Goal: Task Accomplishment & Management: Manage account settings

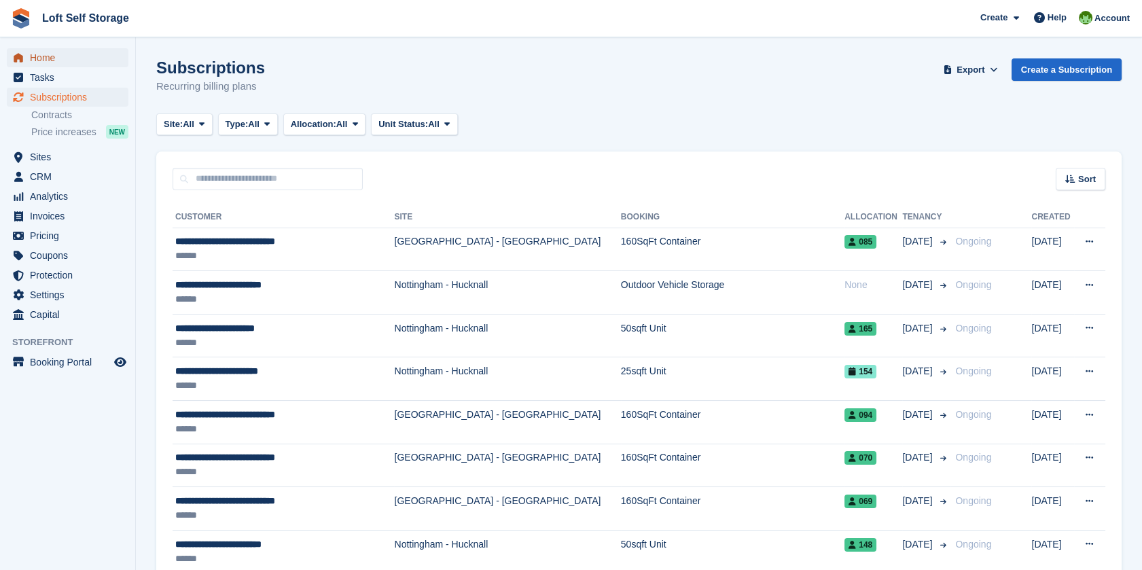
click at [60, 54] on span "Home" at bounding box center [71, 57] width 82 height 19
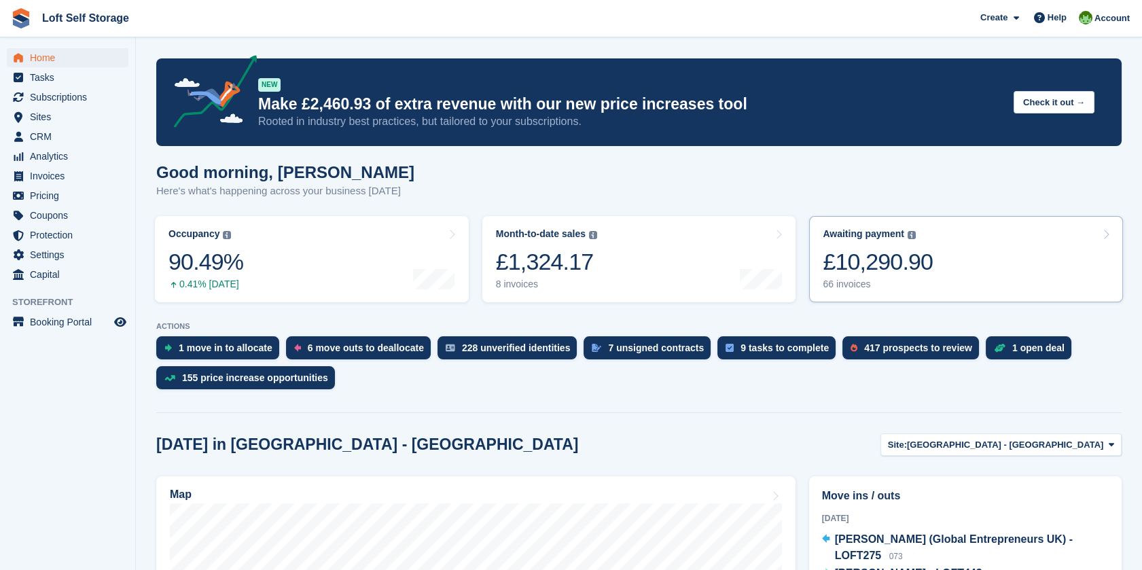
click at [859, 253] on div "£10,290.90" at bounding box center [878, 262] width 110 height 28
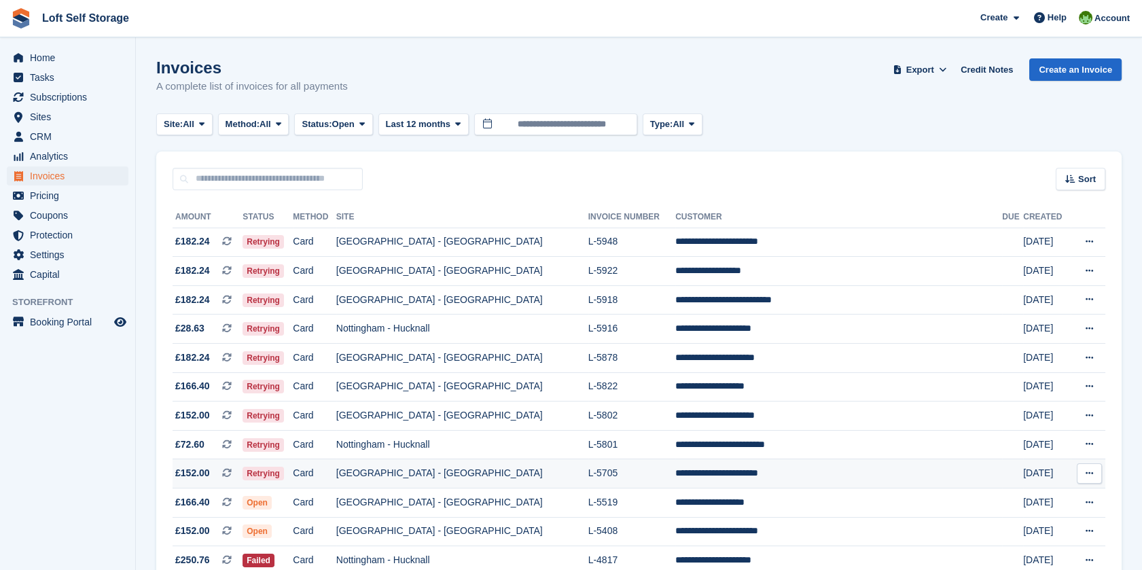
click at [588, 478] on td "L-5705" at bounding box center [632, 473] width 88 height 29
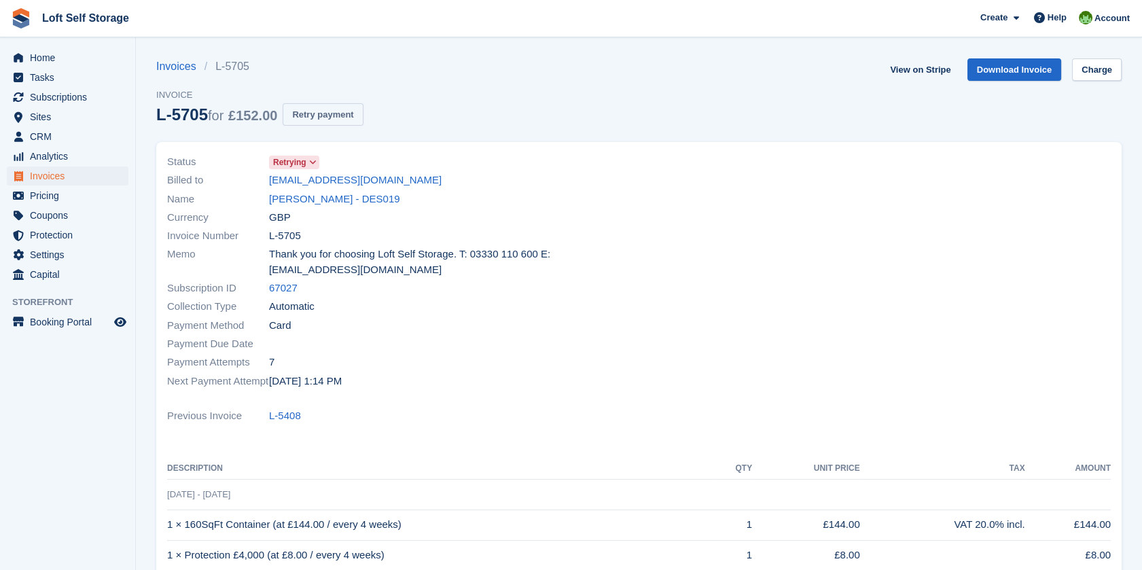
click at [346, 114] on button "Retry payment" at bounding box center [323, 114] width 80 height 22
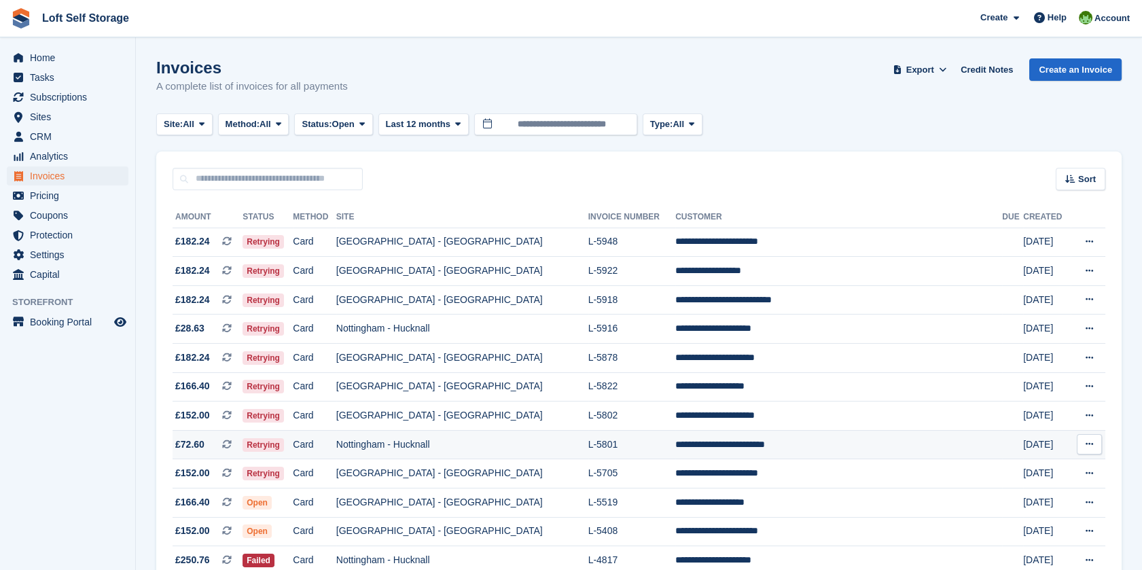
click at [691, 446] on td "**********" at bounding box center [838, 444] width 327 height 29
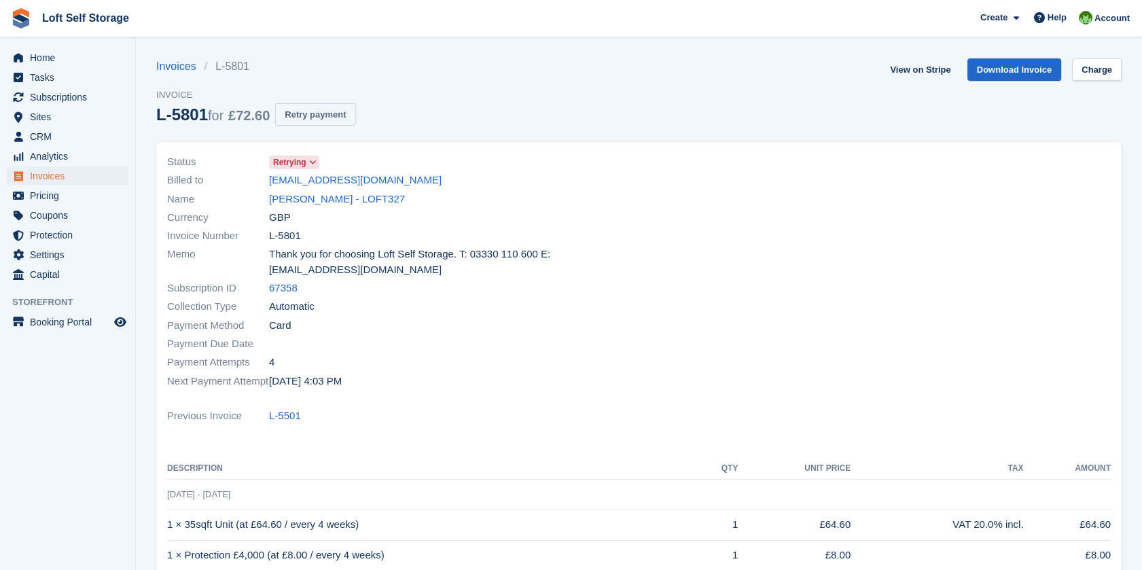
click at [326, 111] on button "Retry payment" at bounding box center [315, 114] width 80 height 22
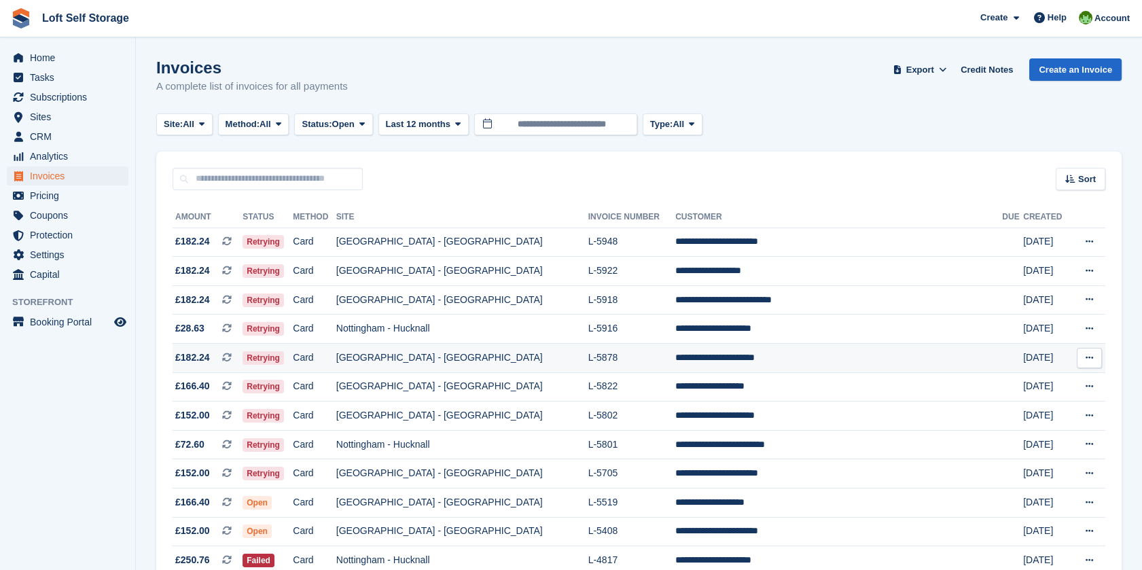
click at [622, 358] on td "L-5878" at bounding box center [632, 358] width 88 height 29
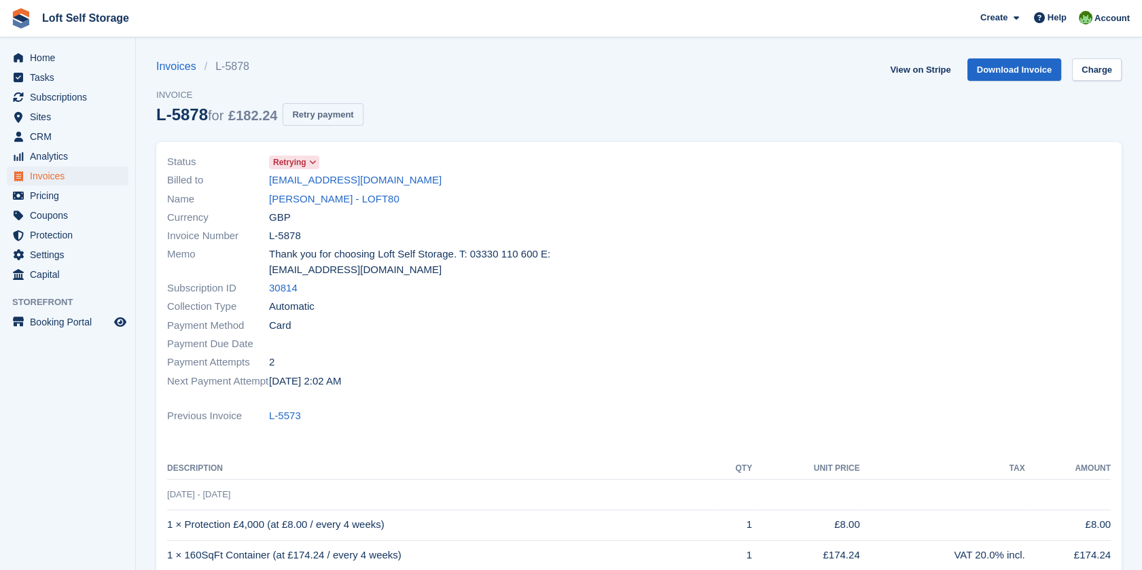
click at [345, 110] on button "Retry payment" at bounding box center [323, 114] width 80 height 22
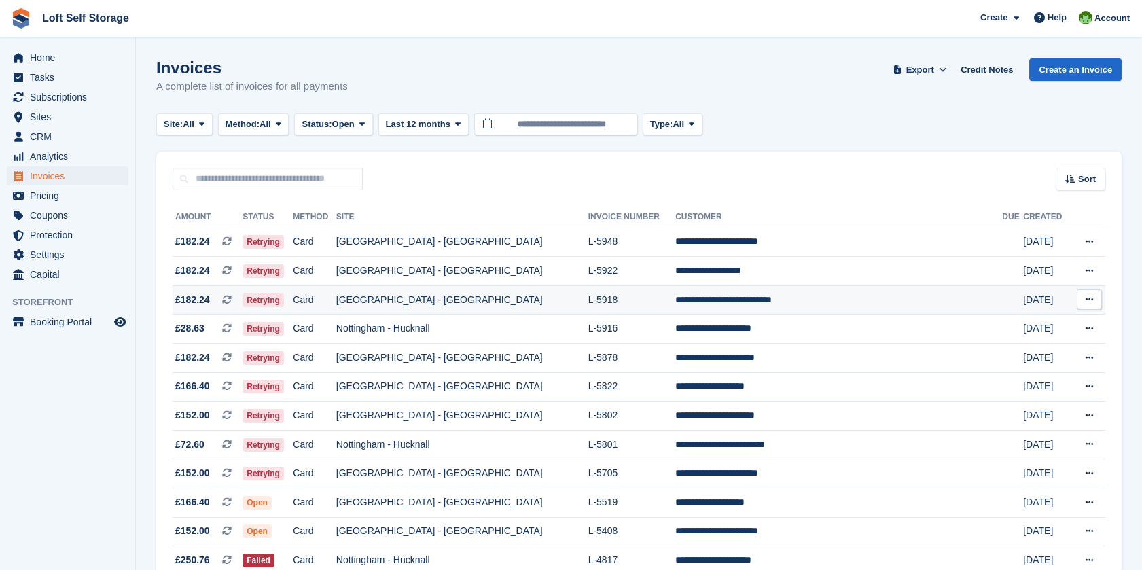
click at [718, 299] on td "**********" at bounding box center [838, 299] width 327 height 29
click at [659, 267] on td "L-5922" at bounding box center [632, 271] width 88 height 29
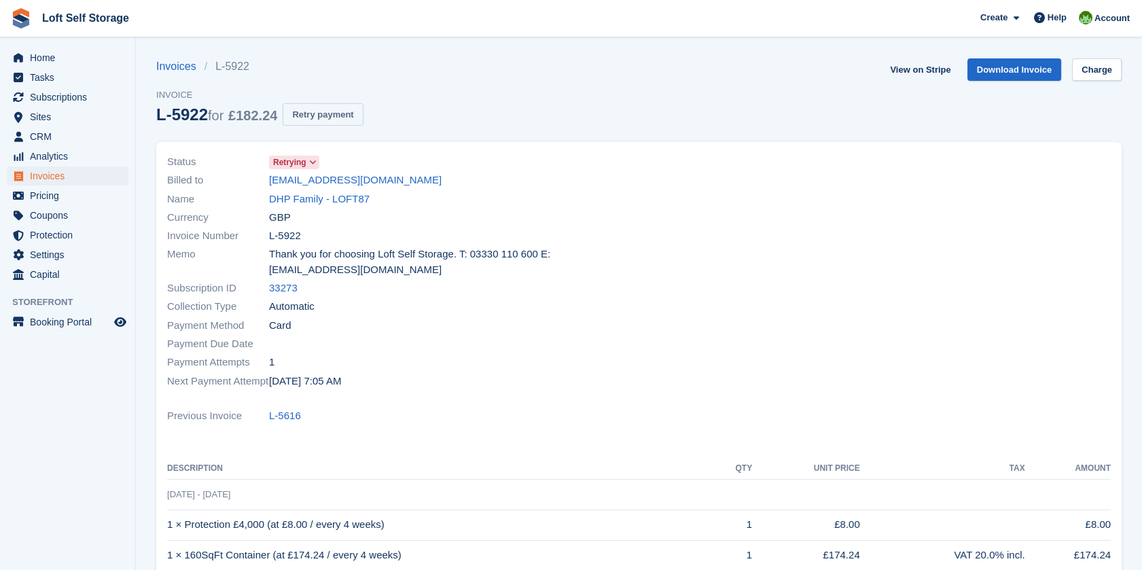
click at [326, 117] on button "Retry payment" at bounding box center [323, 114] width 80 height 22
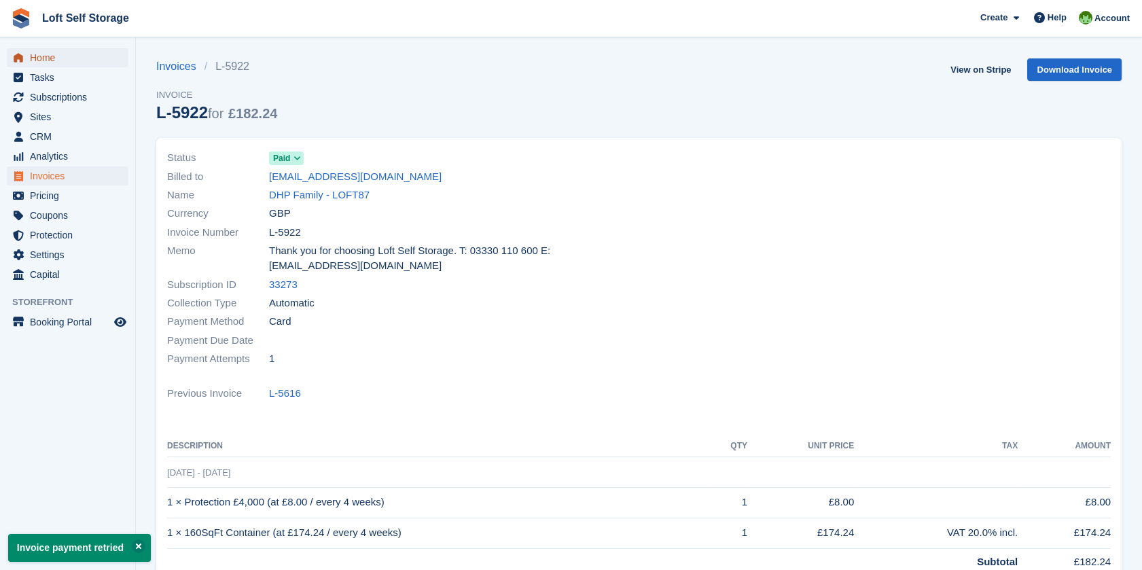
click at [69, 58] on span "Home" at bounding box center [71, 57] width 82 height 19
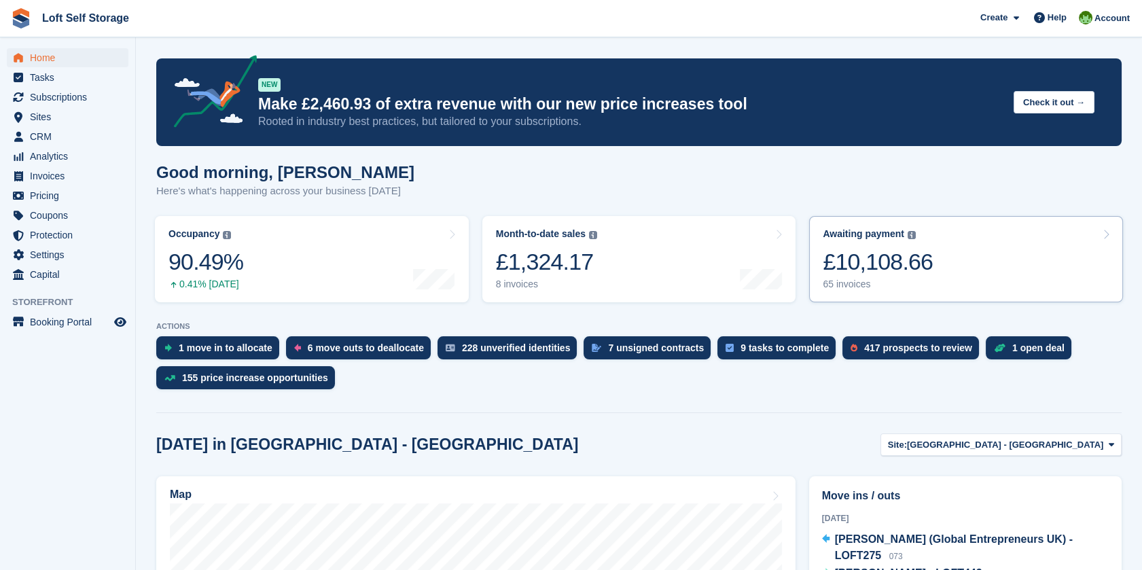
click at [905, 248] on div "£10,108.66" at bounding box center [878, 262] width 110 height 28
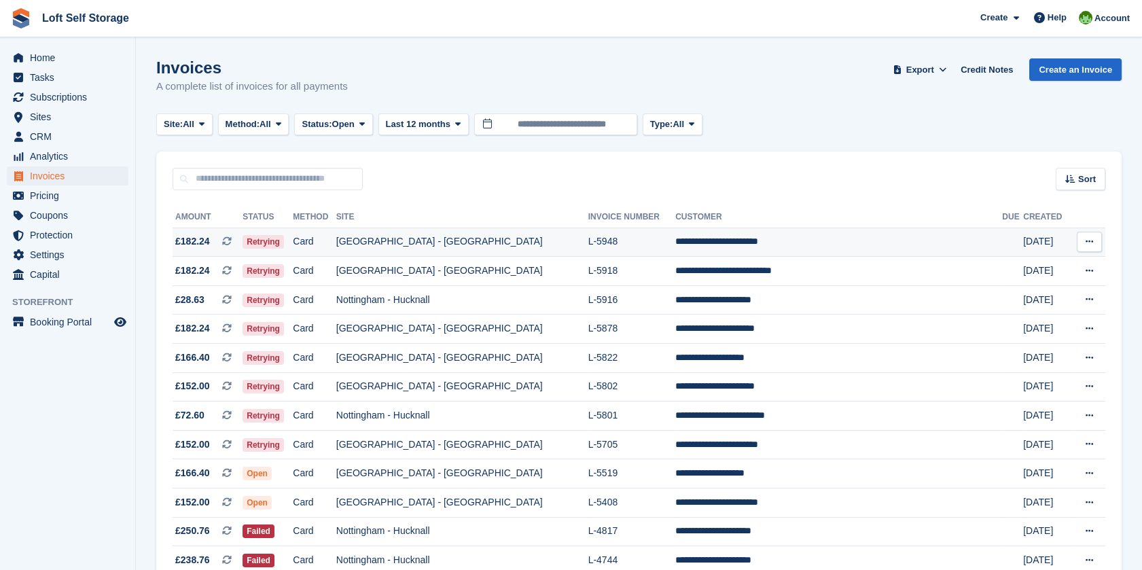
click at [537, 241] on td "[GEOGRAPHIC_DATA] - [GEOGRAPHIC_DATA]" at bounding box center [462, 242] width 252 height 29
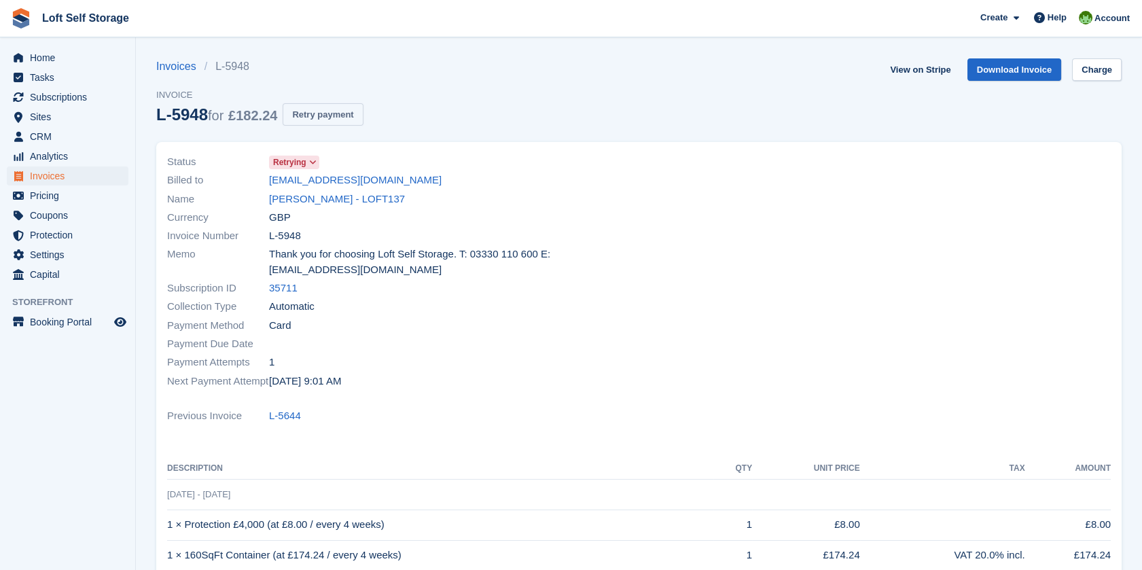
click at [346, 114] on button "Retry payment" at bounding box center [323, 114] width 80 height 22
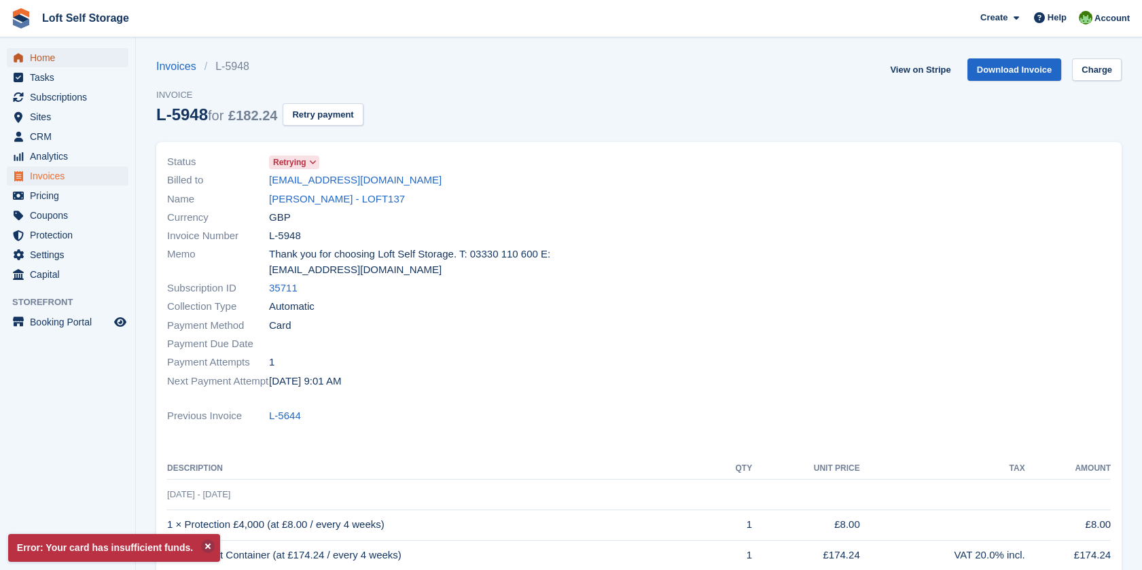
click at [54, 58] on span "Home" at bounding box center [71, 57] width 82 height 19
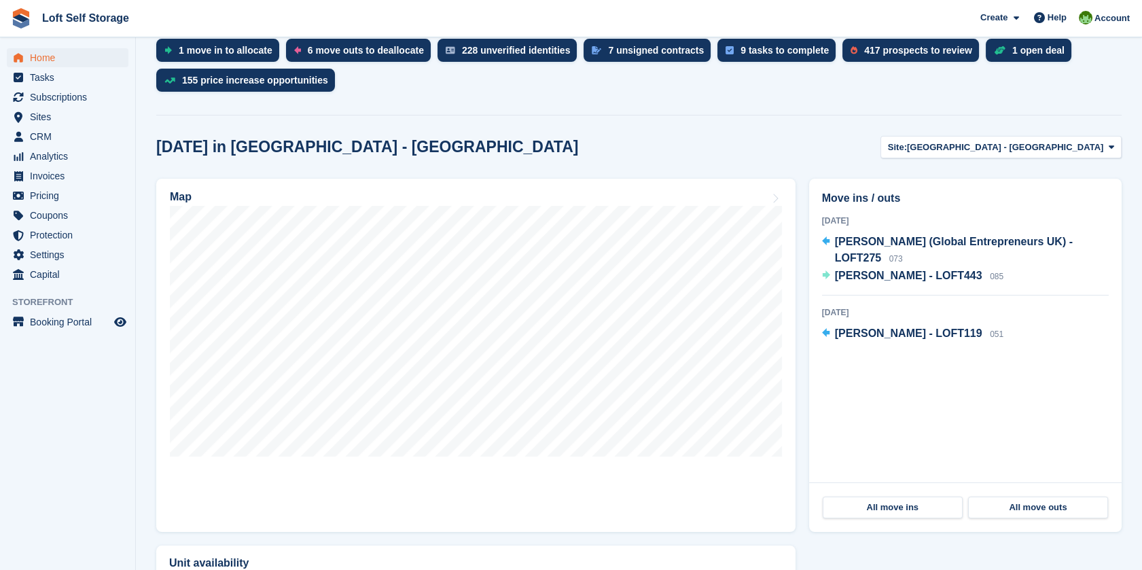
scroll to position [302, 0]
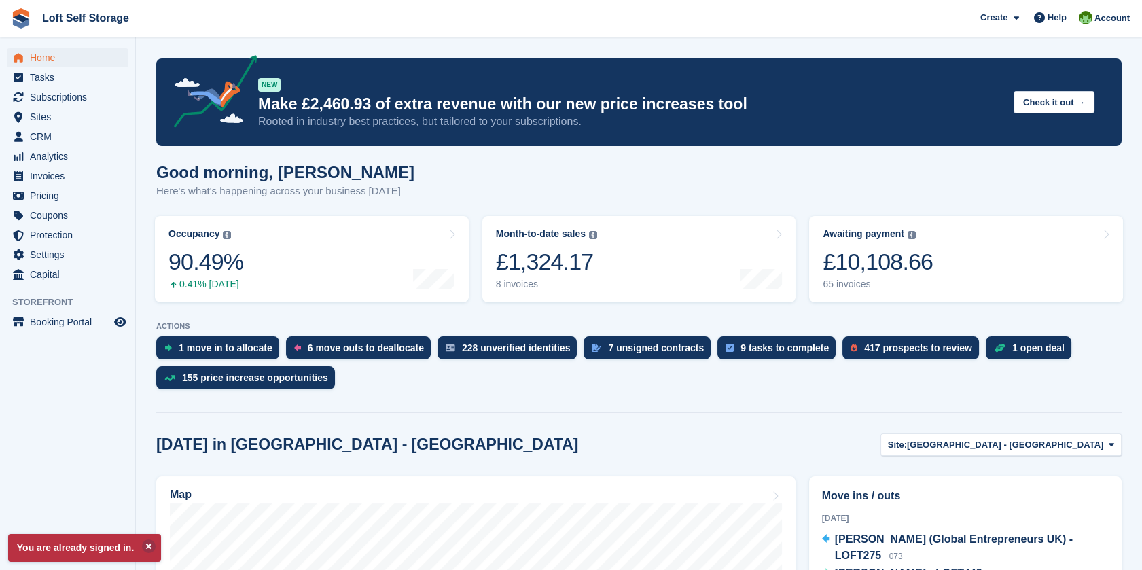
click at [913, 490] on h2 "Move ins / outs" at bounding box center [965, 496] width 287 height 16
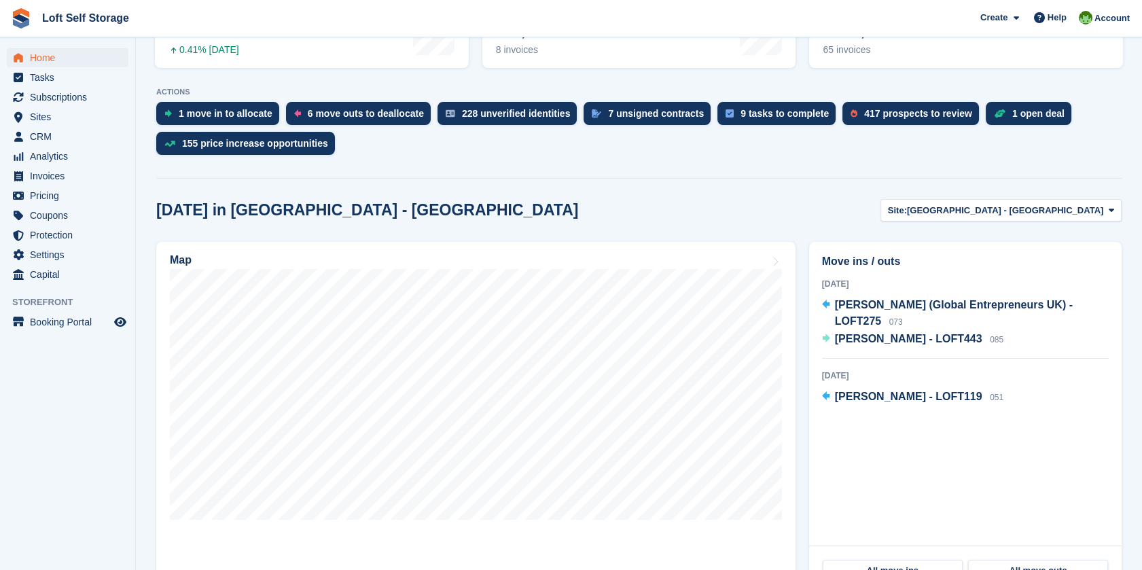
scroll to position [232, 0]
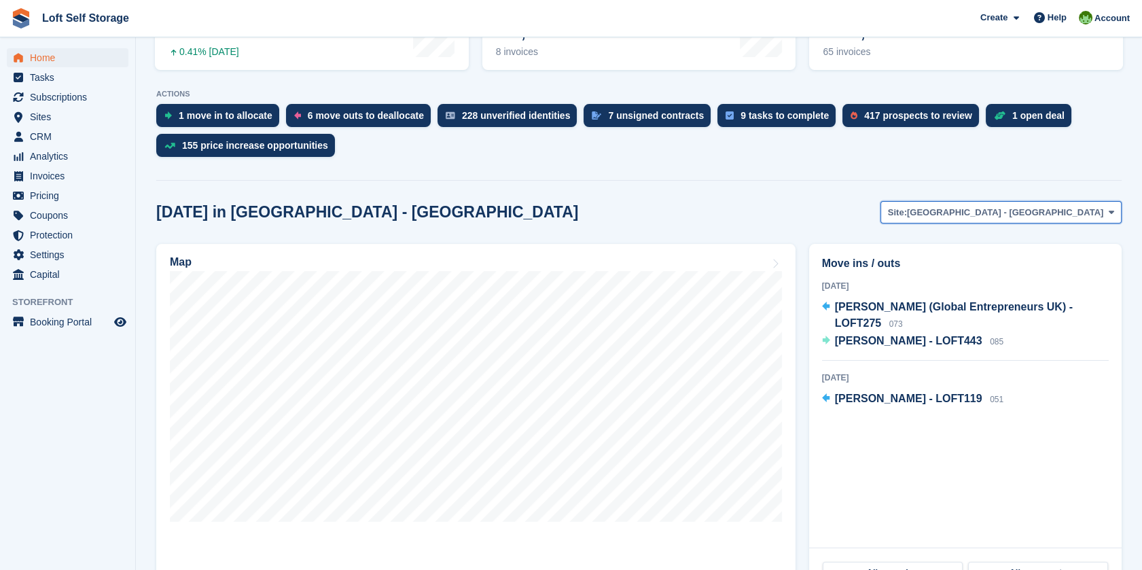
click at [1060, 209] on span "[GEOGRAPHIC_DATA] - [GEOGRAPHIC_DATA]" at bounding box center [1005, 213] width 196 height 14
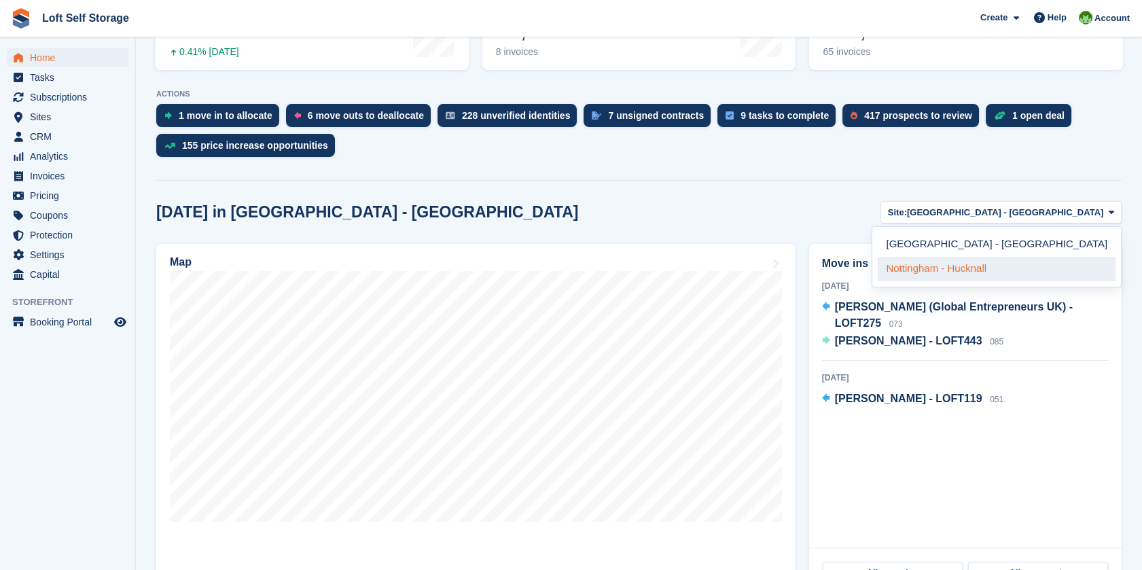
click at [1055, 266] on link "Nottingham - Hucknall" at bounding box center [997, 269] width 238 height 24
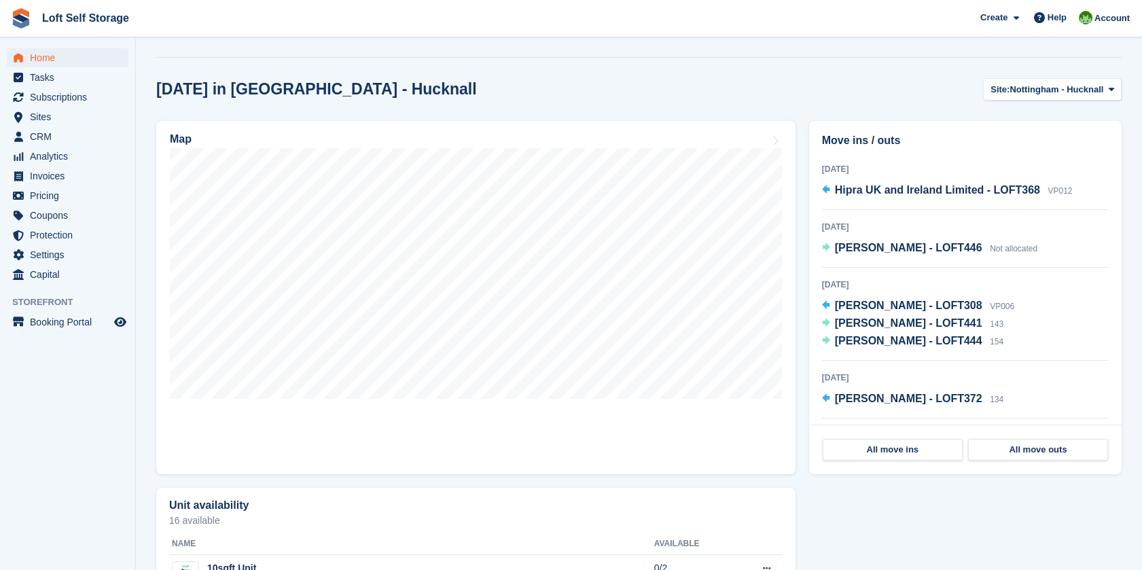
scroll to position [0, 0]
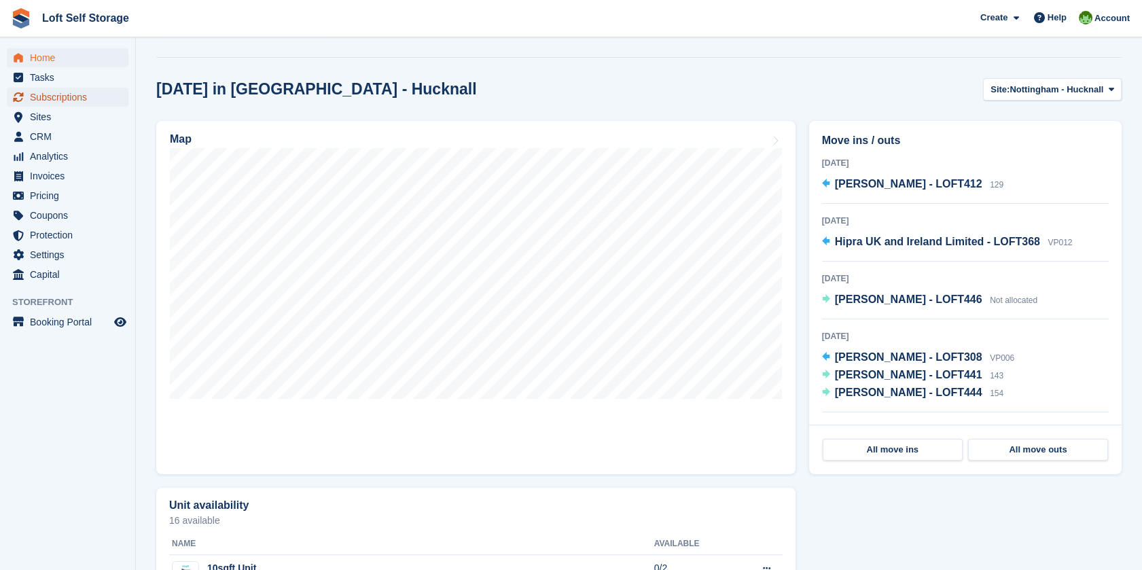
click at [69, 97] on span "Subscriptions" at bounding box center [71, 97] width 82 height 19
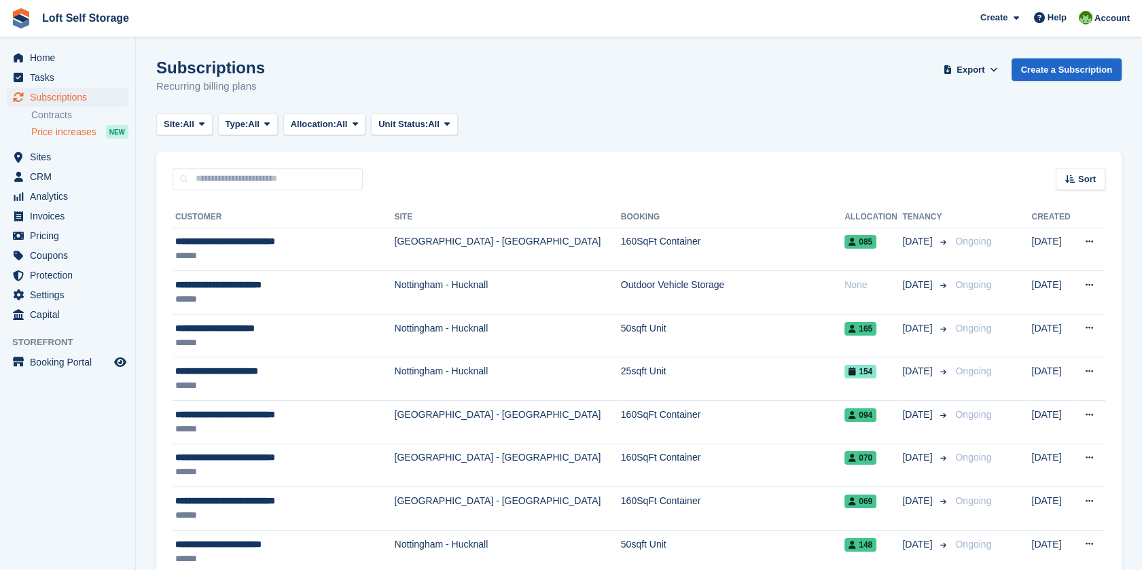
click at [75, 134] on span "Price increases" at bounding box center [63, 132] width 65 height 13
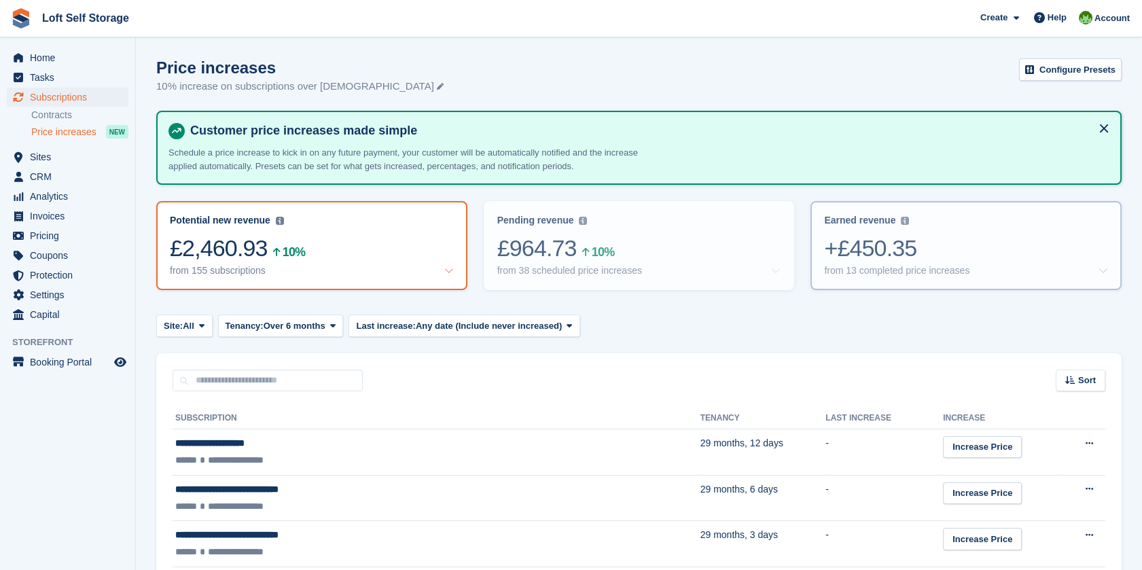
click at [882, 261] on div "+£450.35" at bounding box center [966, 248] width 284 height 28
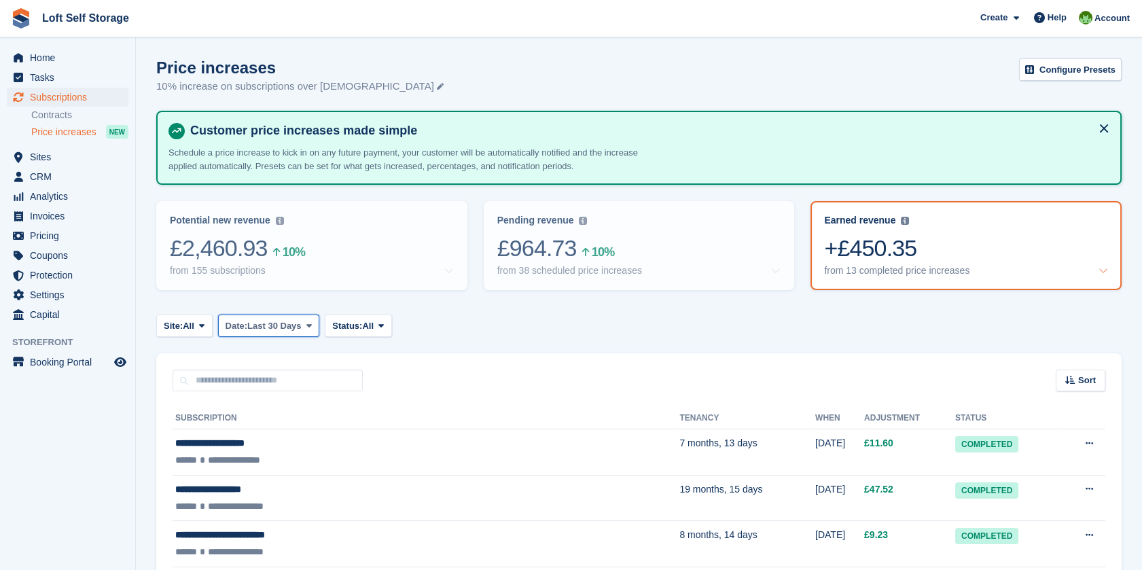
click at [297, 331] on span "Last 30 Days" at bounding box center [274, 326] width 54 height 14
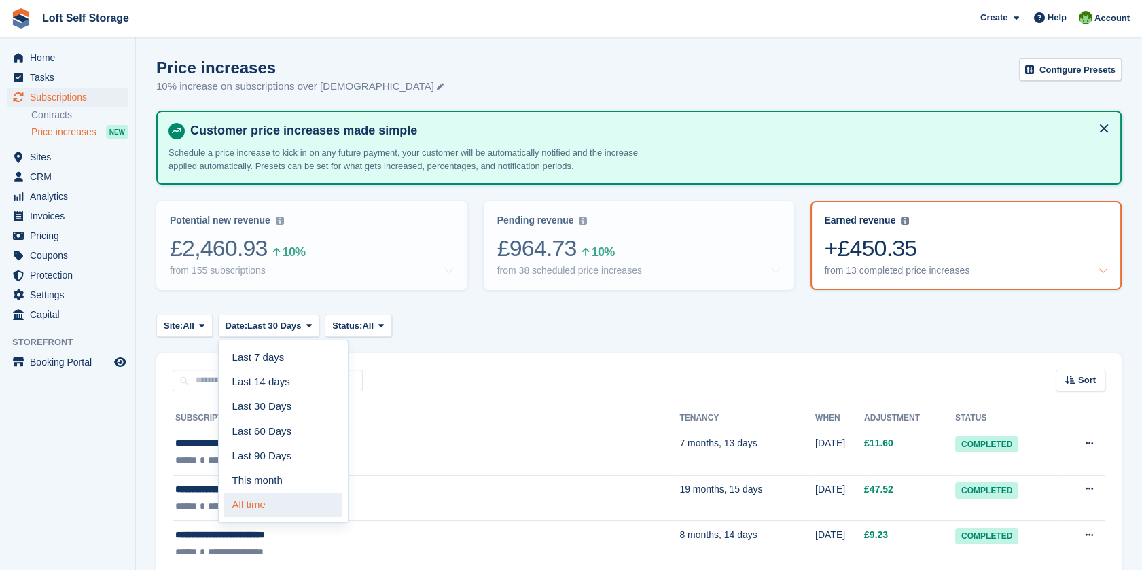
click at [276, 500] on link "All time" at bounding box center [283, 504] width 118 height 24
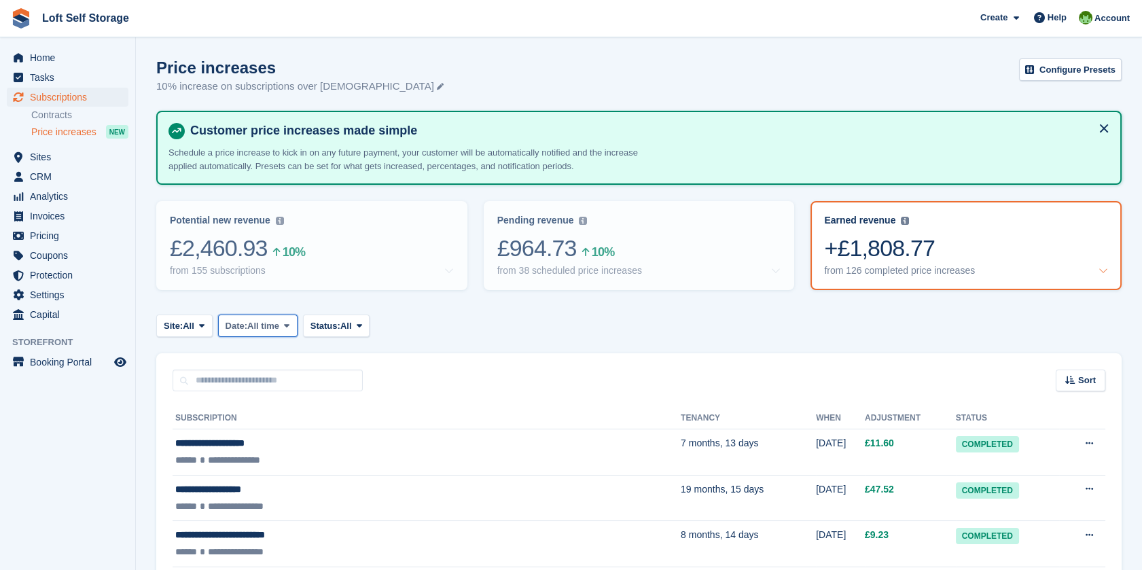
click at [276, 326] on span "All time" at bounding box center [263, 326] width 32 height 14
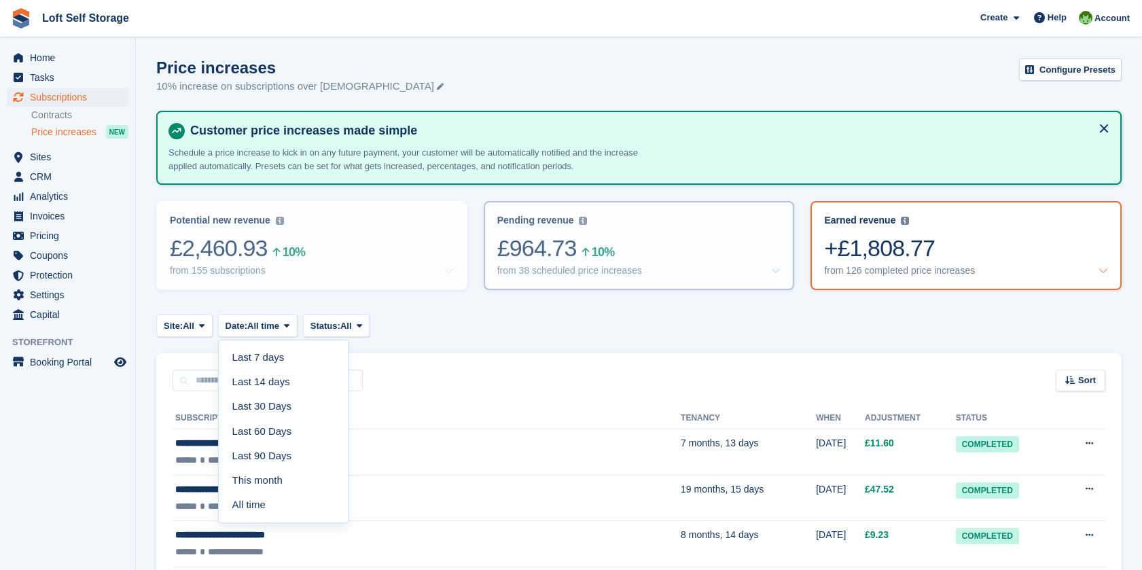
click at [586, 252] on div "10%" at bounding box center [598, 252] width 33 height 10
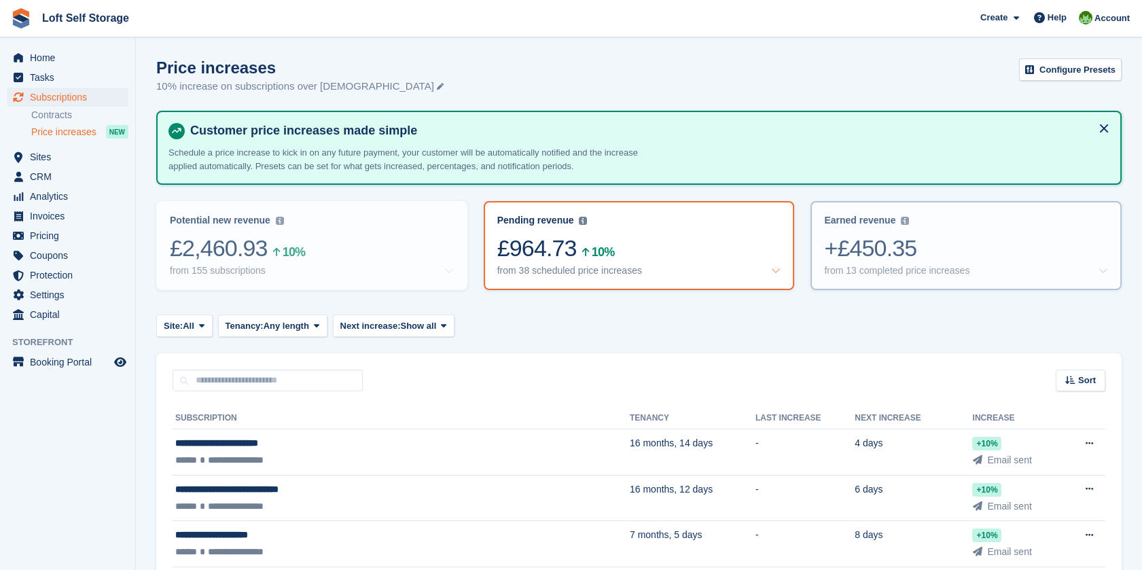
click at [996, 234] on div "+£450.35" at bounding box center [966, 248] width 284 height 28
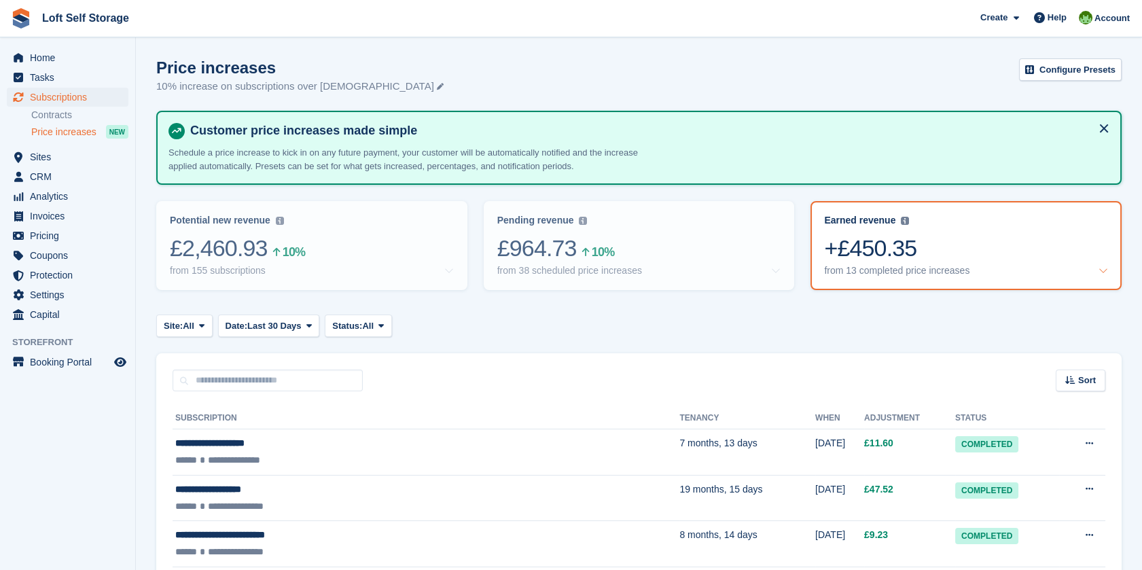
click at [1098, 270] on icon at bounding box center [1103, 271] width 10 height 10
click at [779, 270] on icon at bounding box center [776, 271] width 10 height 10
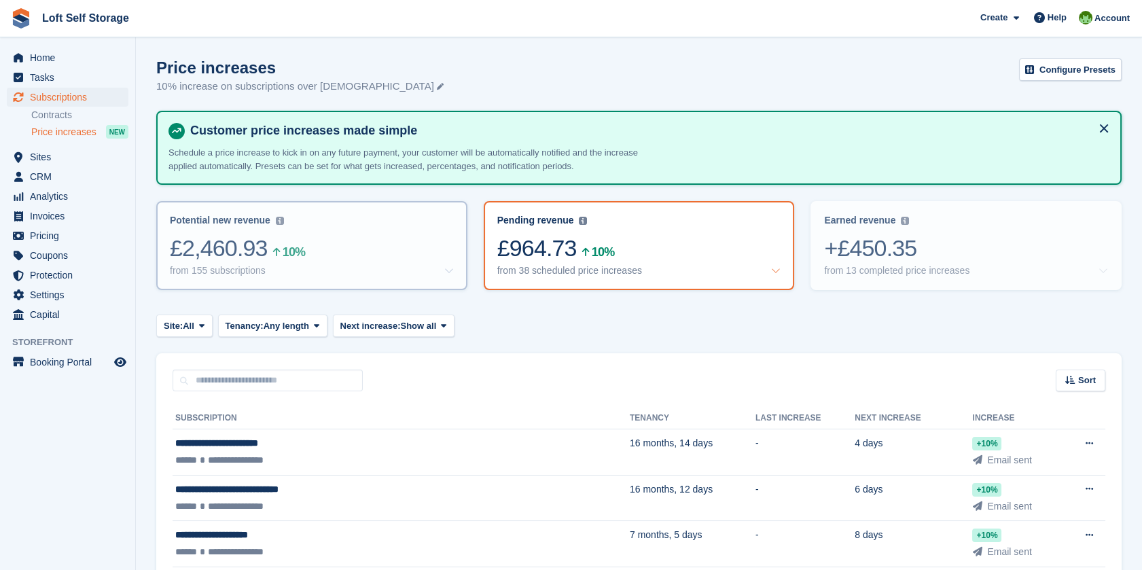
click at [383, 255] on div "£2,460.93 10%" at bounding box center [312, 248] width 284 height 28
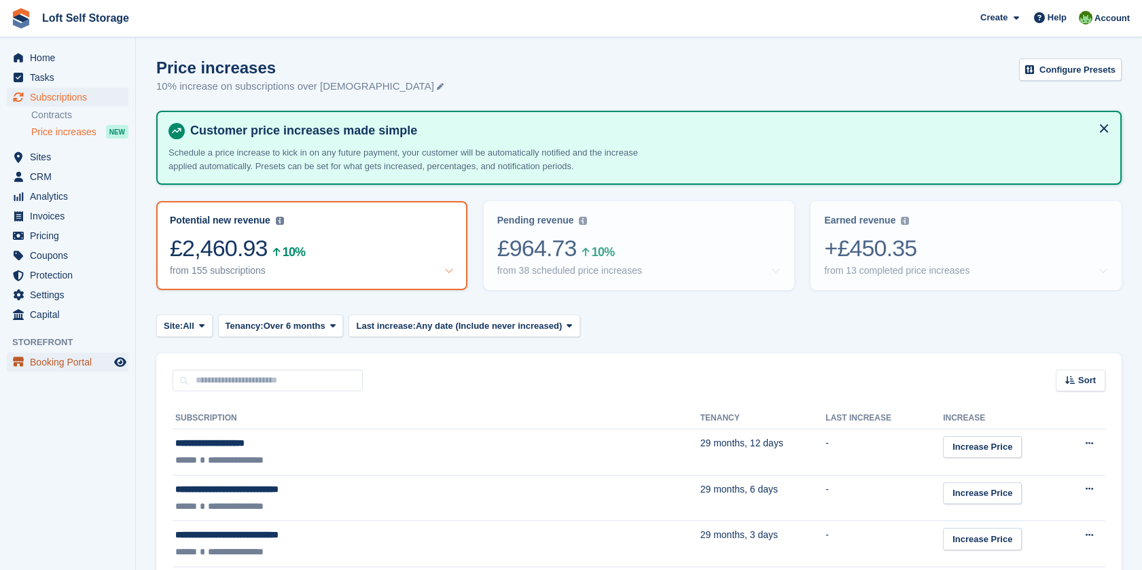
click at [65, 370] on span "Booking Portal" at bounding box center [71, 362] width 82 height 19
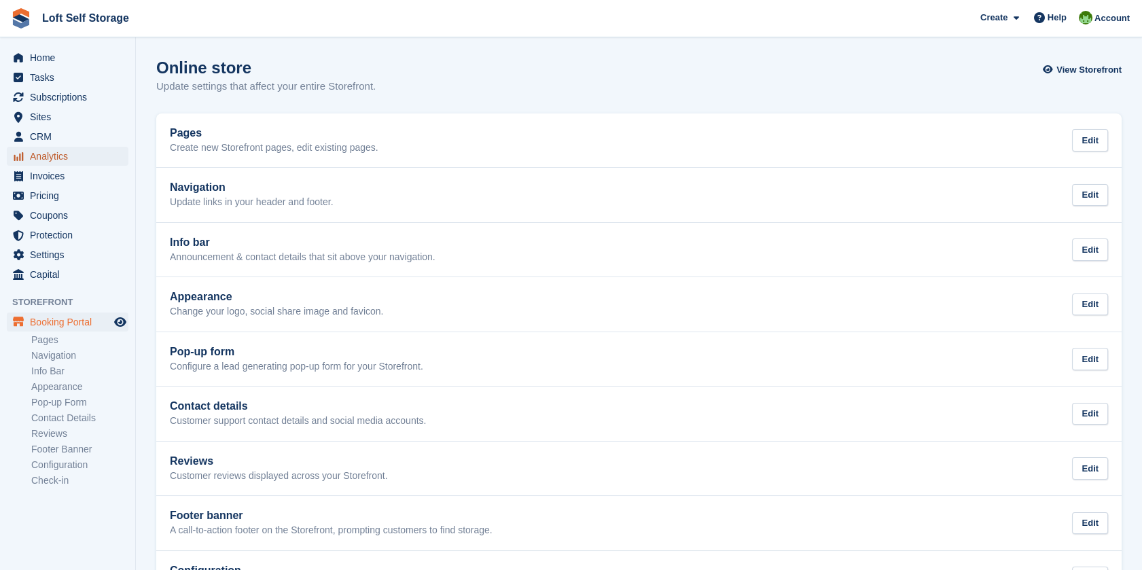
click at [60, 155] on span "Analytics" at bounding box center [71, 156] width 82 height 19
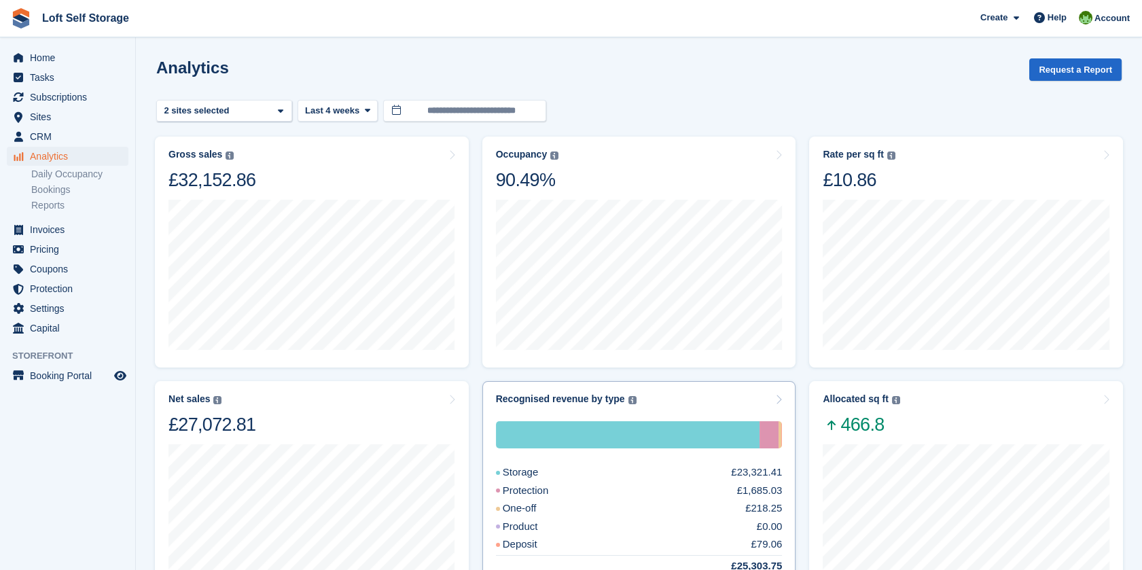
click at [650, 433] on div at bounding box center [628, 434] width 264 height 27
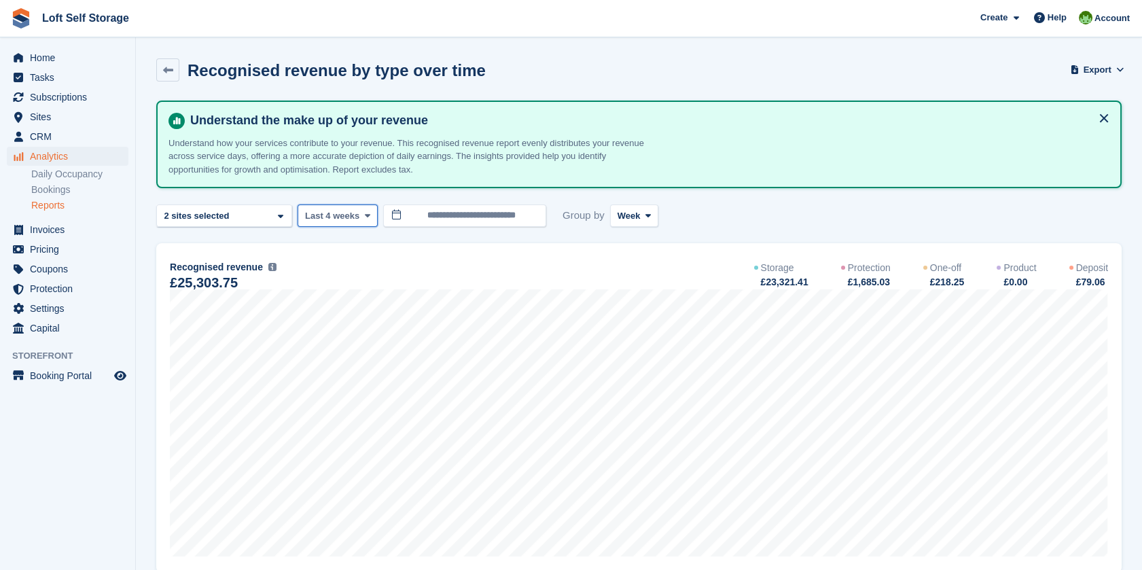
click at [361, 213] on span at bounding box center [366, 215] width 11 height 11
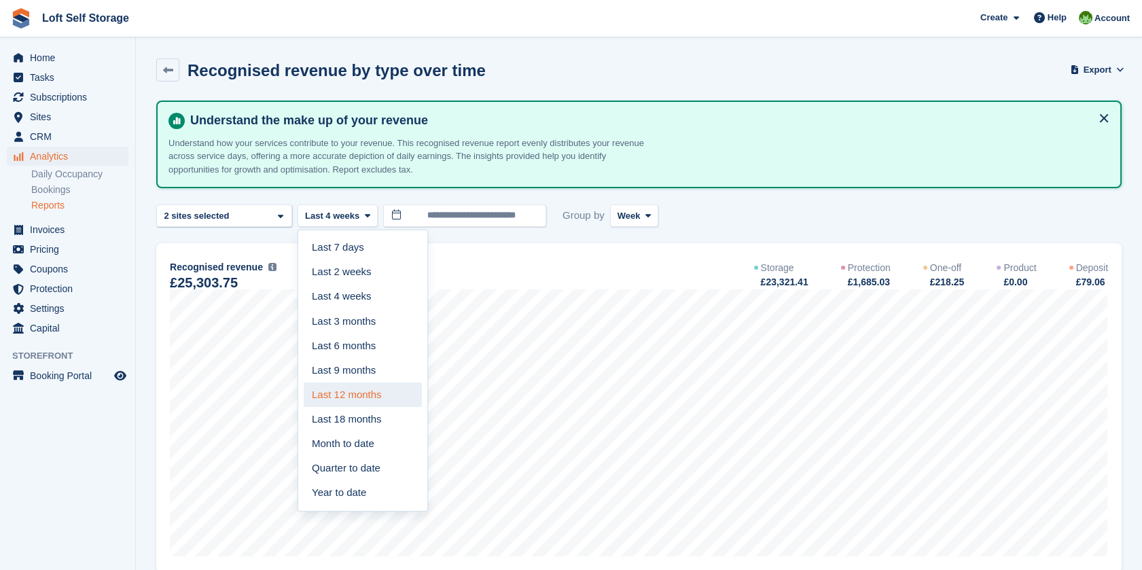
click at [337, 395] on link "Last 12 months" at bounding box center [363, 394] width 118 height 24
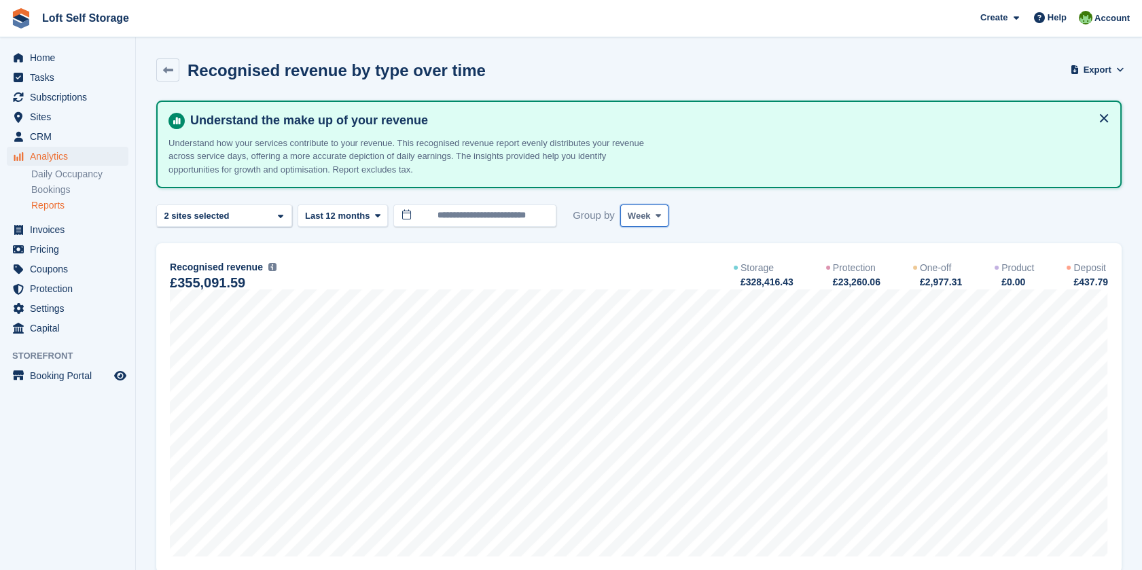
click at [653, 217] on span at bounding box center [658, 215] width 11 height 11
click at [650, 290] on link "Month" at bounding box center [685, 297] width 118 height 24
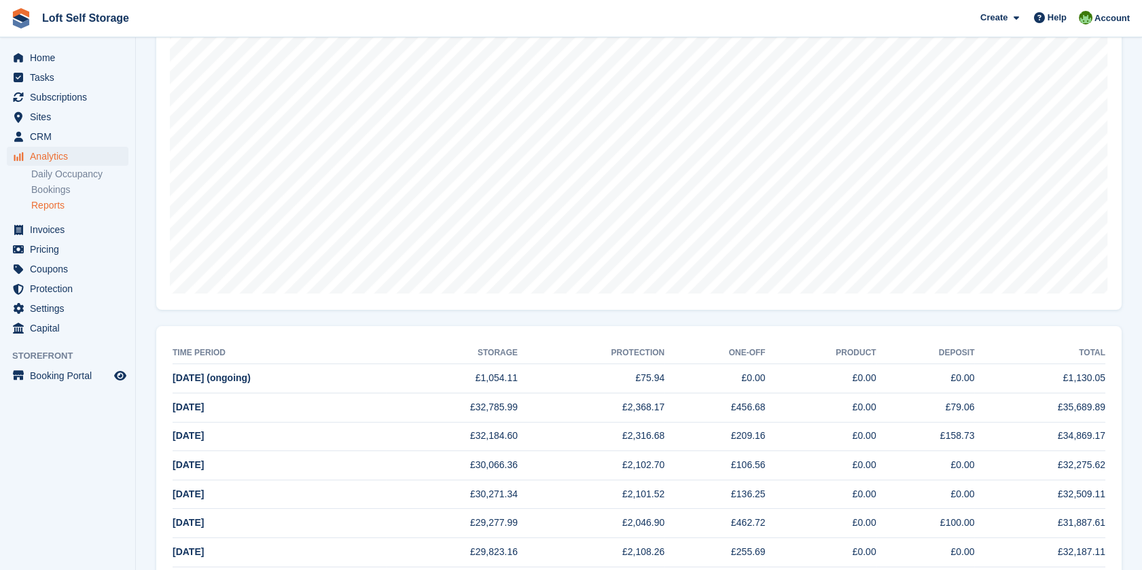
scroll to position [276, 0]
